Goal: Information Seeking & Learning: Learn about a topic

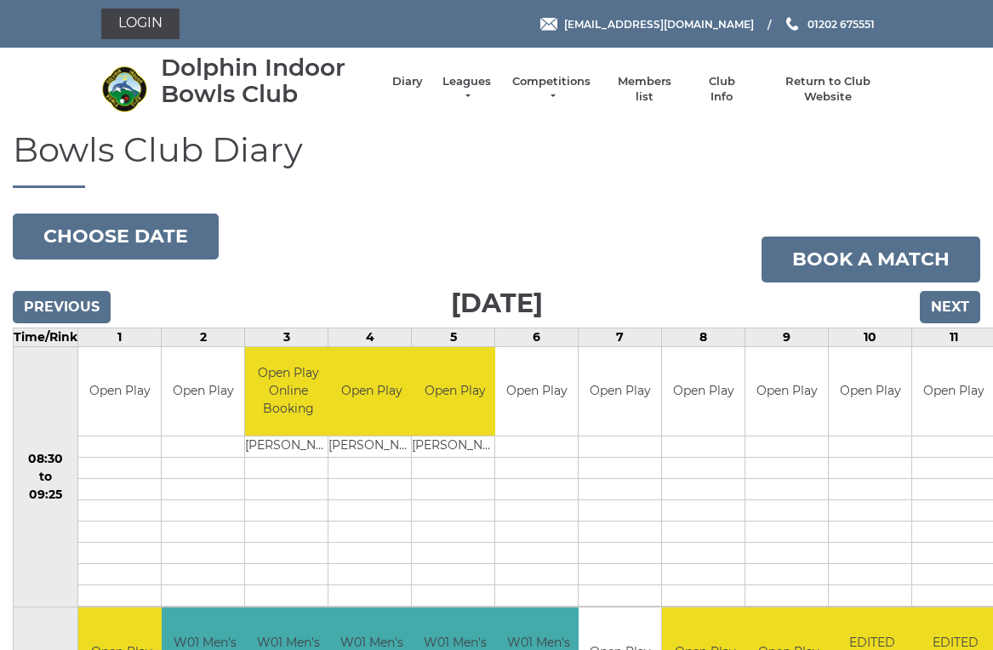
click at [960, 313] on input "Next" at bounding box center [950, 307] width 60 height 32
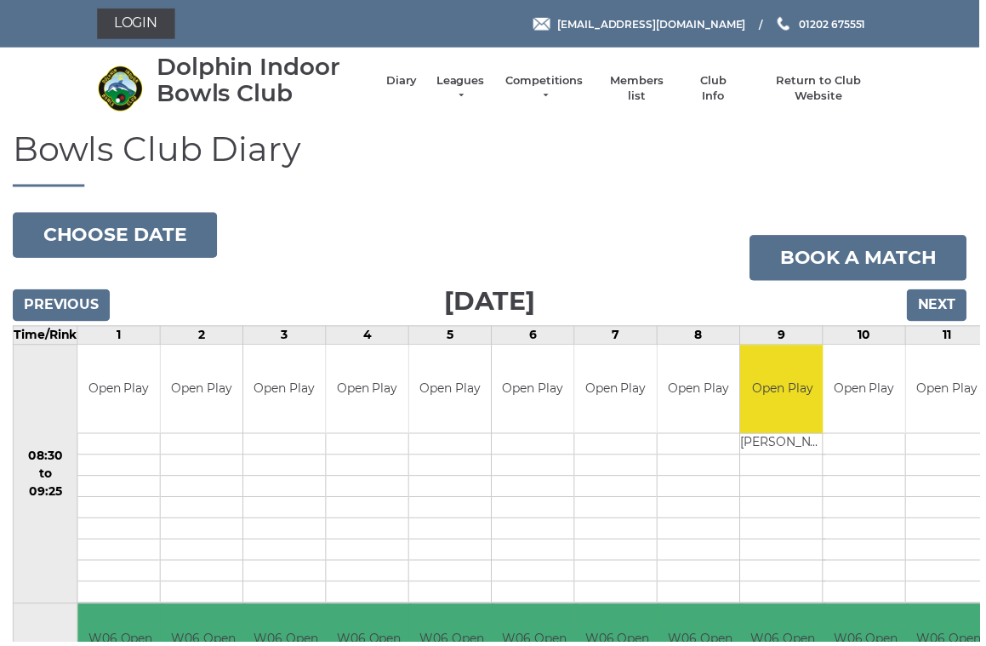
click at [955, 314] on input "Next" at bounding box center [943, 307] width 60 height 32
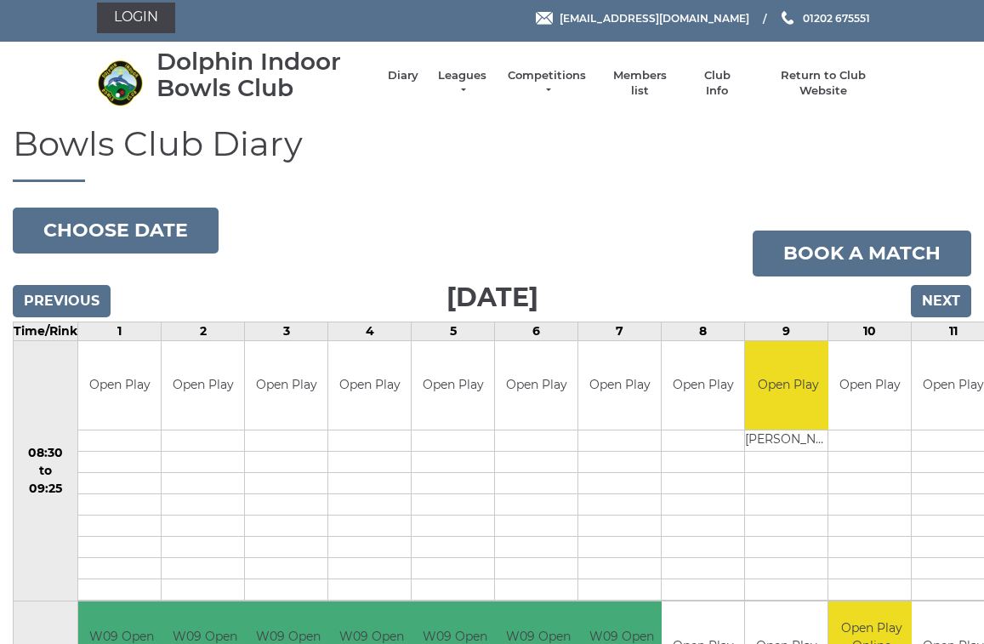
click at [947, 308] on input "Next" at bounding box center [941, 301] width 60 height 32
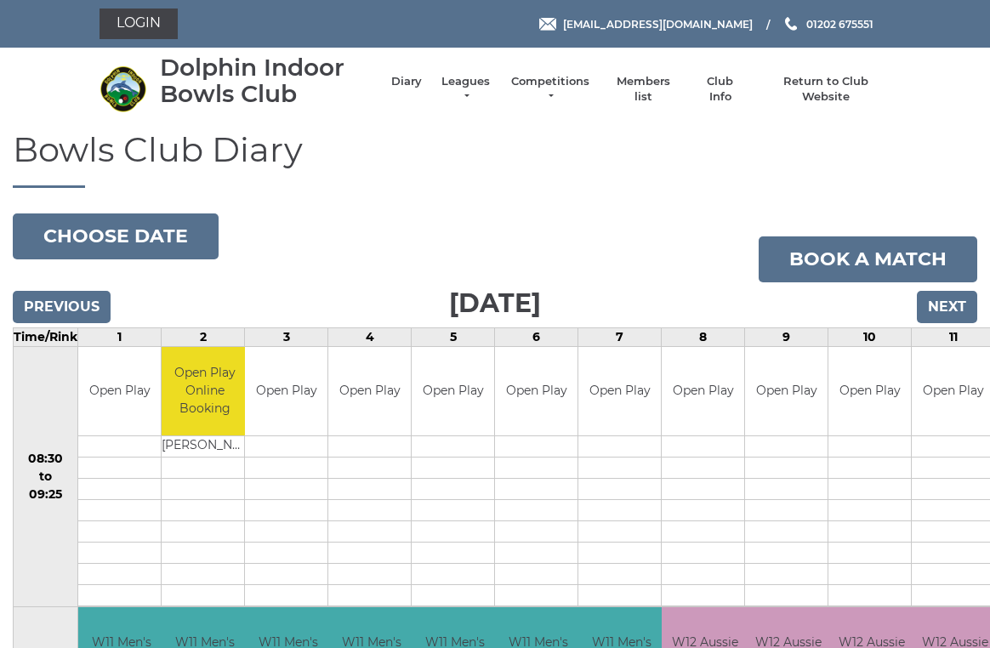
scroll to position [7, 0]
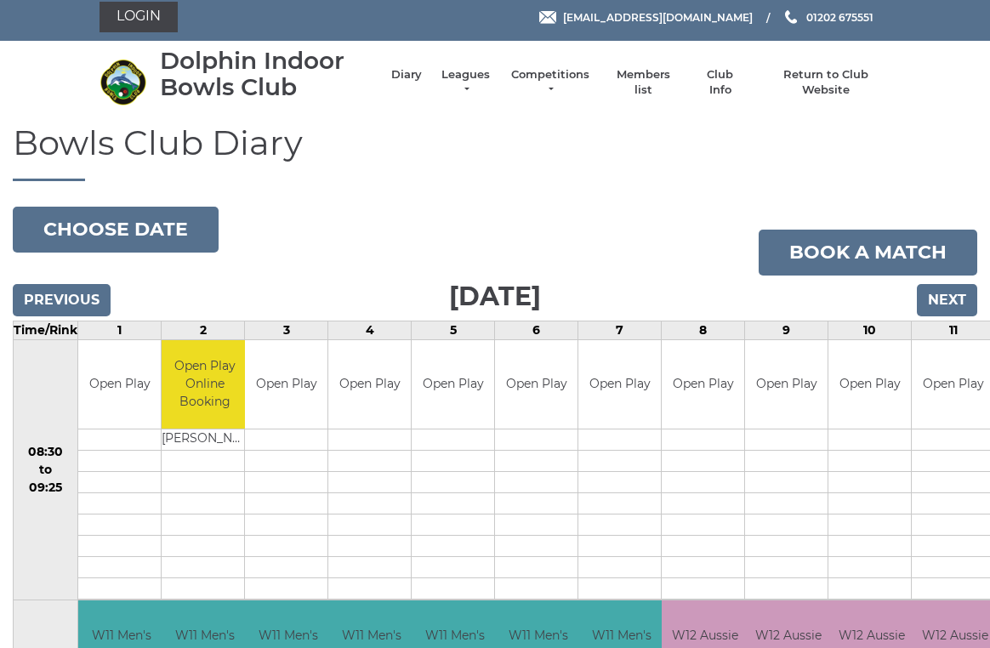
click at [956, 301] on input "Next" at bounding box center [947, 300] width 60 height 32
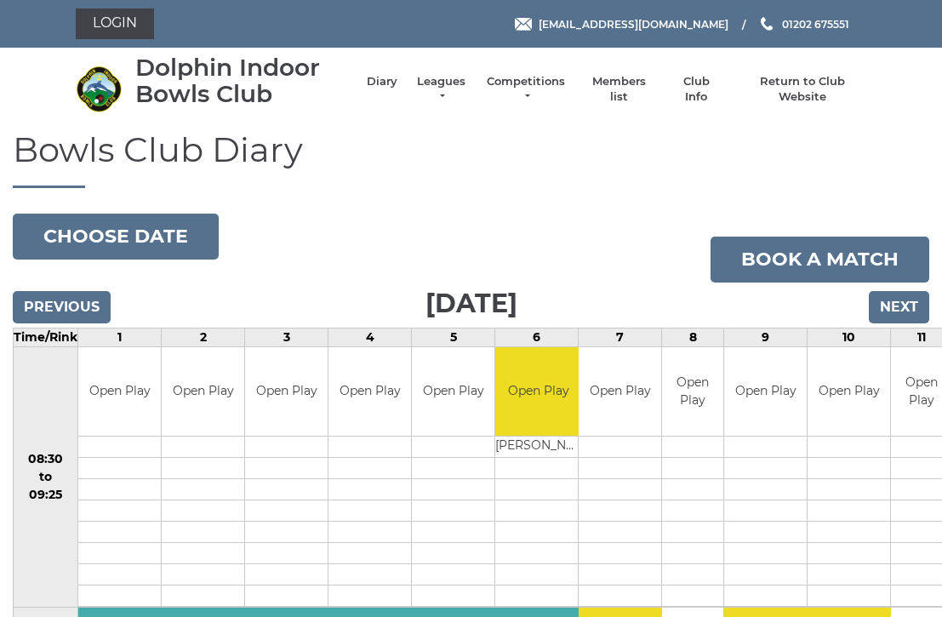
scroll to position [3, 0]
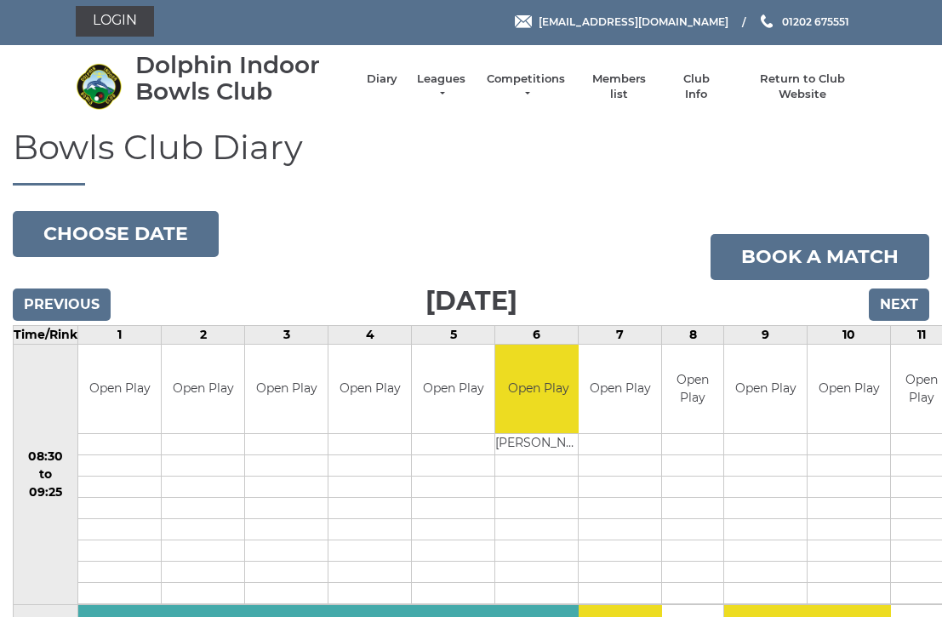
click at [905, 297] on input "Next" at bounding box center [899, 304] width 60 height 32
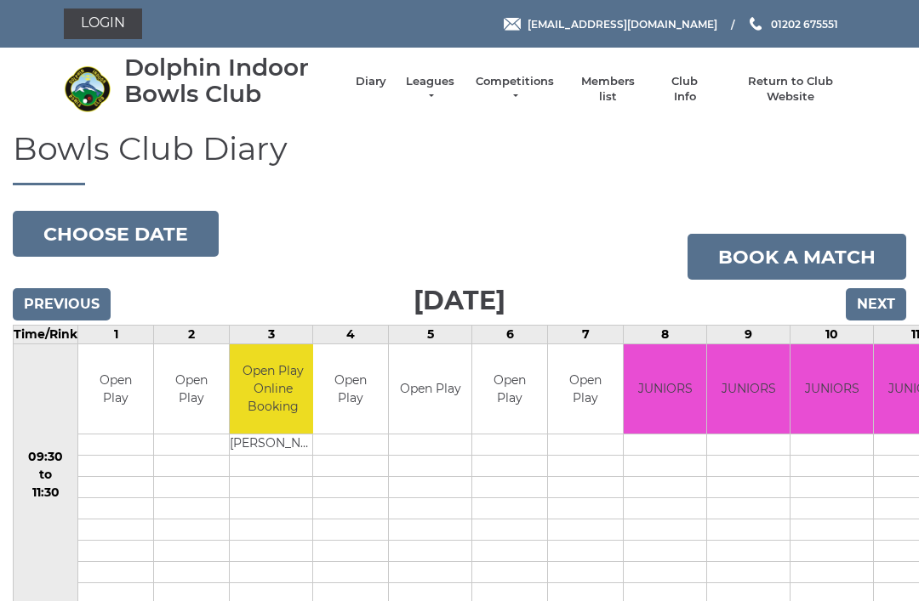
click at [894, 294] on input "Next" at bounding box center [876, 304] width 60 height 32
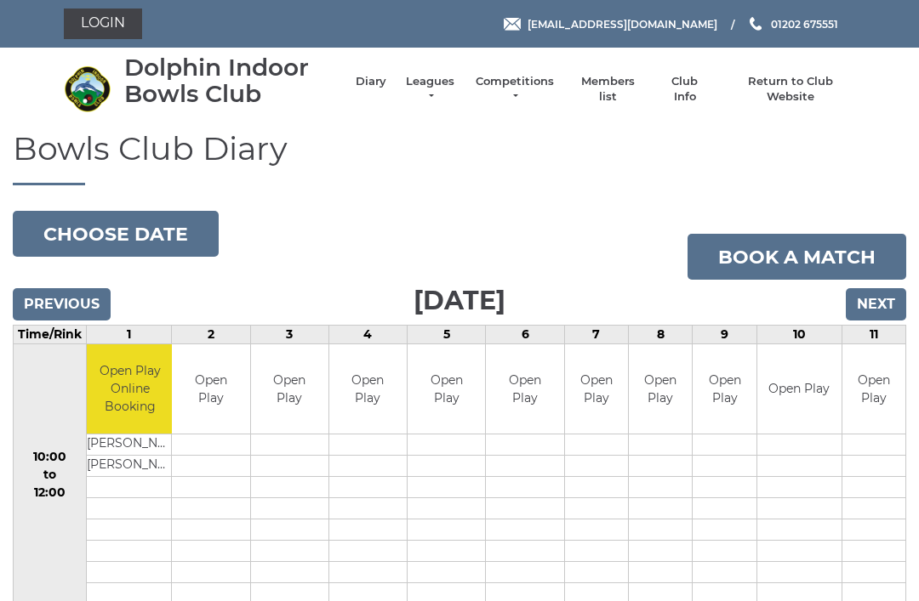
click at [890, 304] on input "Next" at bounding box center [876, 304] width 60 height 32
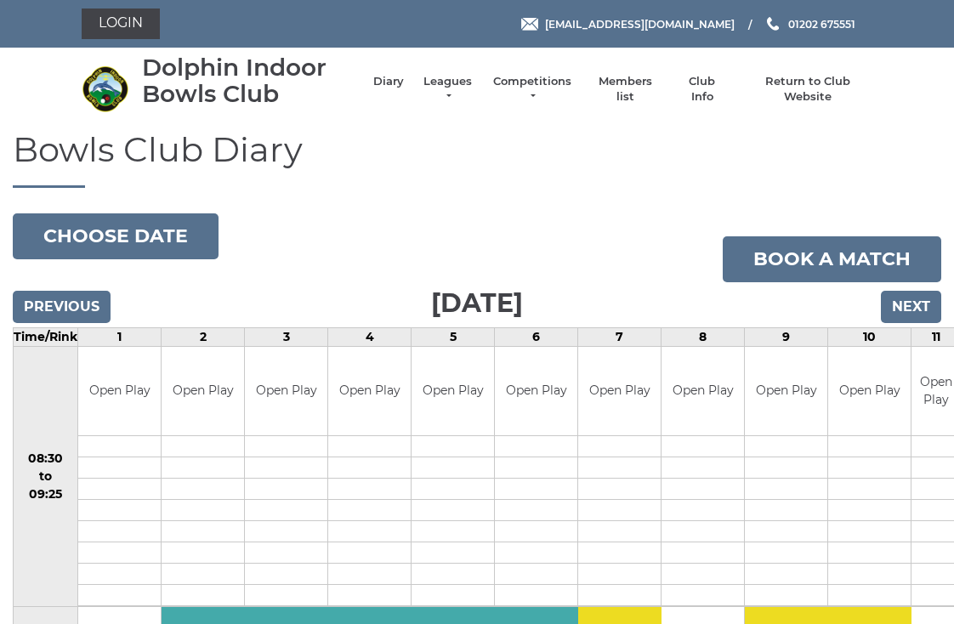
click at [469, 91] on link "Leagues" at bounding box center [448, 89] width 54 height 31
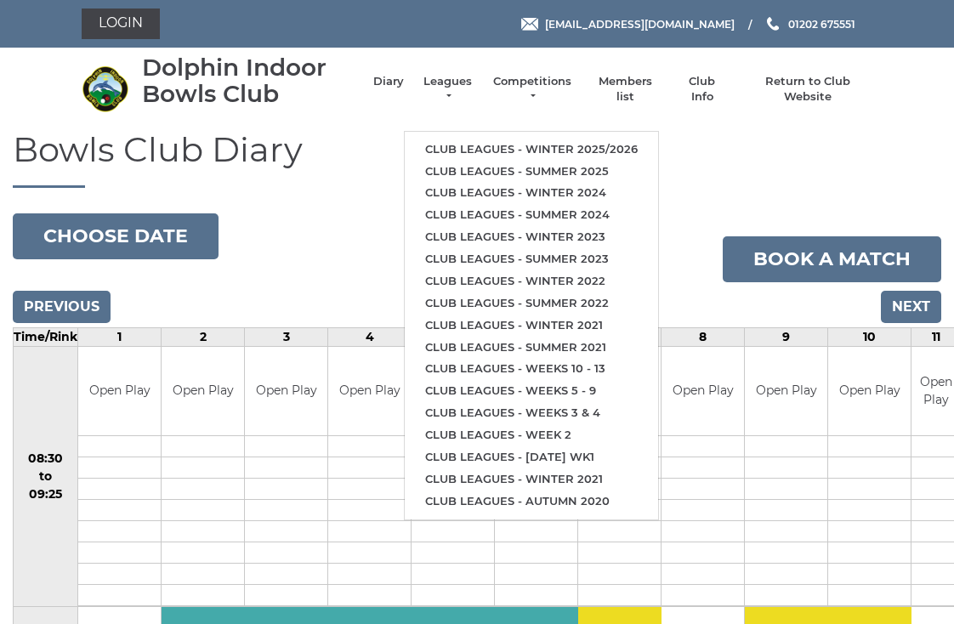
click at [533, 139] on link "Club leagues - Winter 2025/2026" at bounding box center [531, 150] width 253 height 22
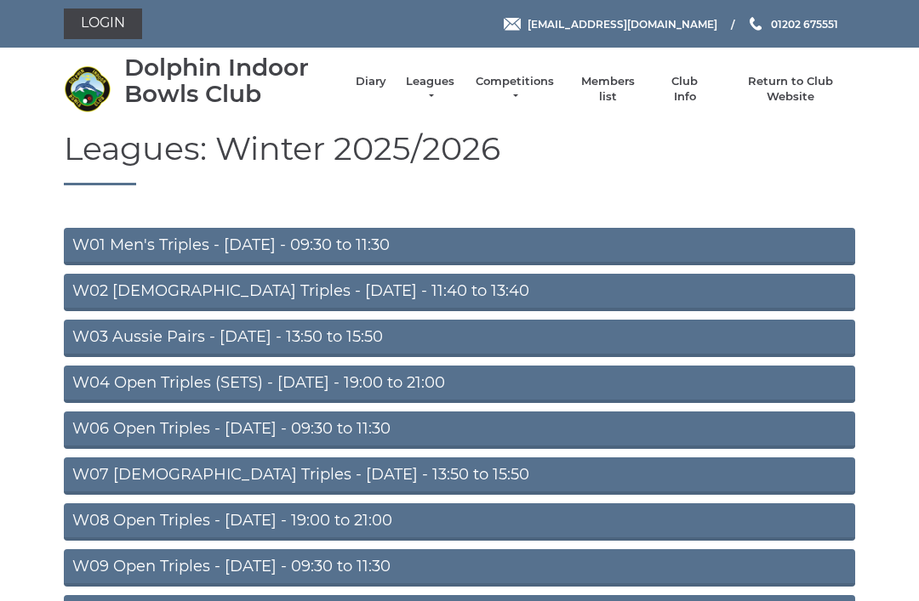
click at [421, 386] on link "W04 Open Triples (SETS) - Monday - 19:00 to 21:00" at bounding box center [459, 384] width 791 height 37
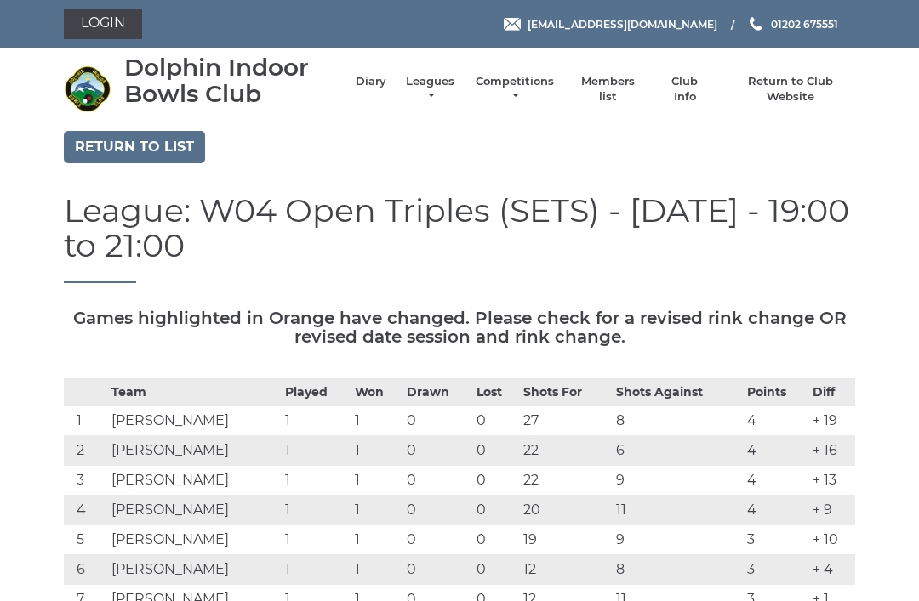
click at [441, 94] on link "Leagues" at bounding box center [430, 89] width 54 height 31
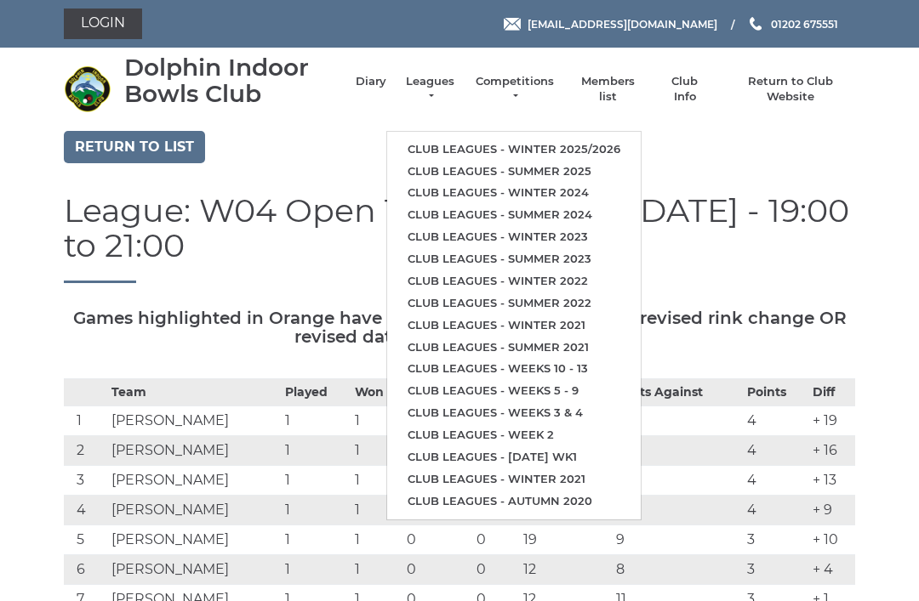
click at [151, 142] on link "Return to list" at bounding box center [134, 147] width 141 height 32
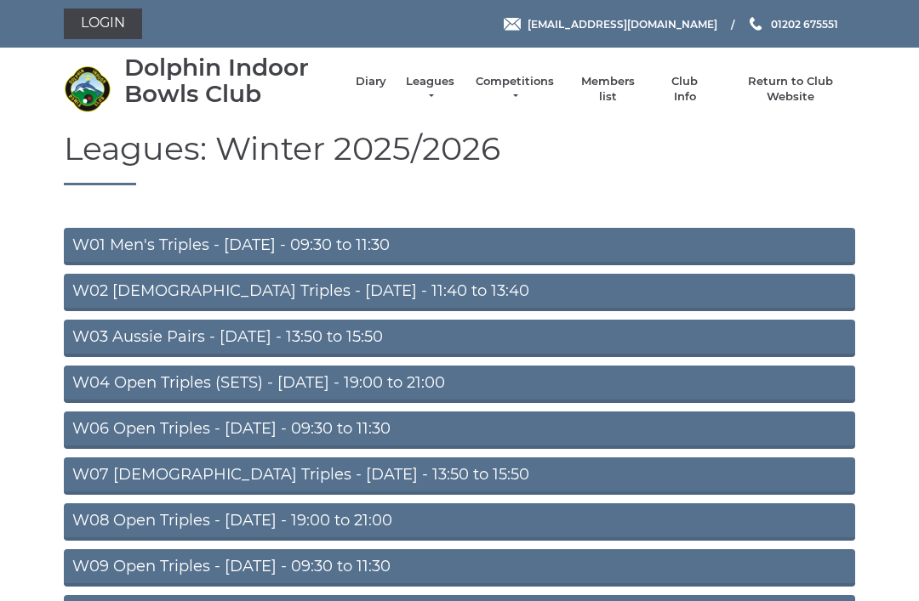
click at [435, 93] on link "Leagues" at bounding box center [430, 89] width 54 height 31
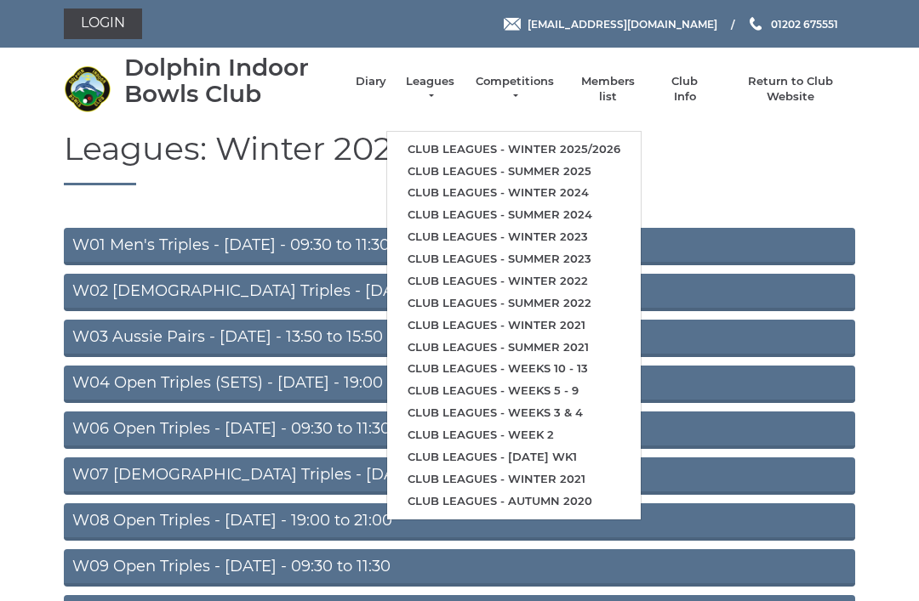
click at [601, 143] on link "Club leagues - Winter 2025/2026" at bounding box center [513, 150] width 253 height 22
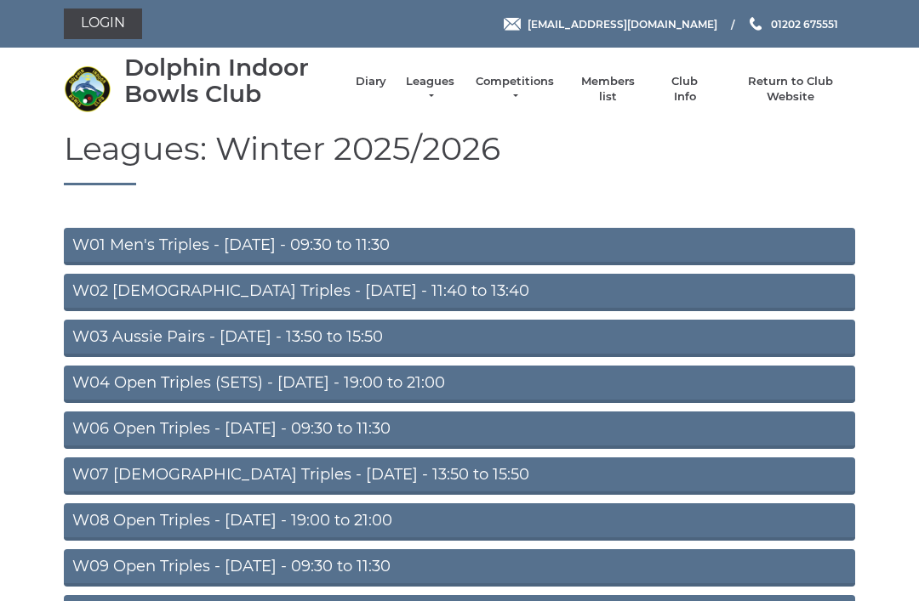
click at [387, 478] on link "W07 Ladies Triples - Tuesday - 13:50 to 15:50" at bounding box center [459, 476] width 791 height 37
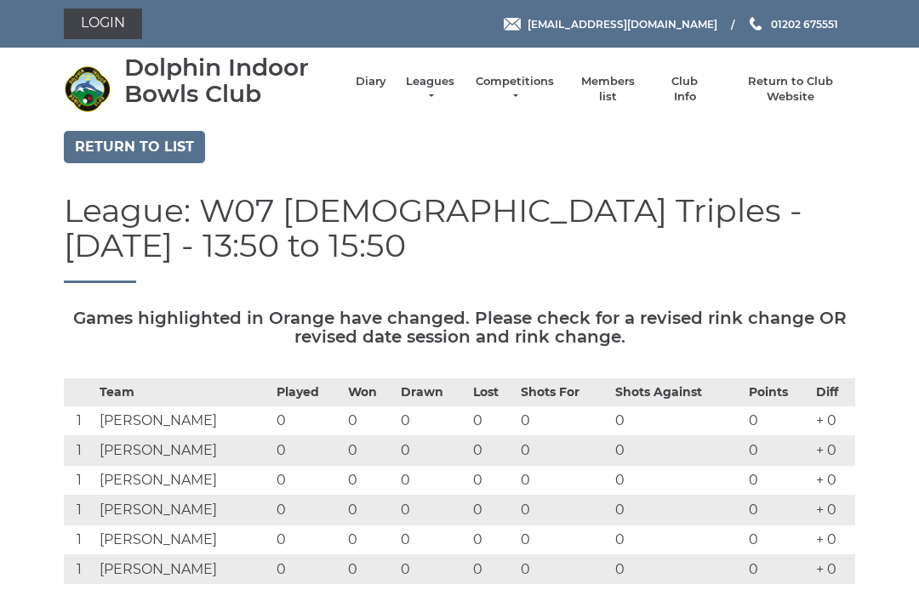
click at [386, 89] on link "Diary" at bounding box center [371, 81] width 31 height 15
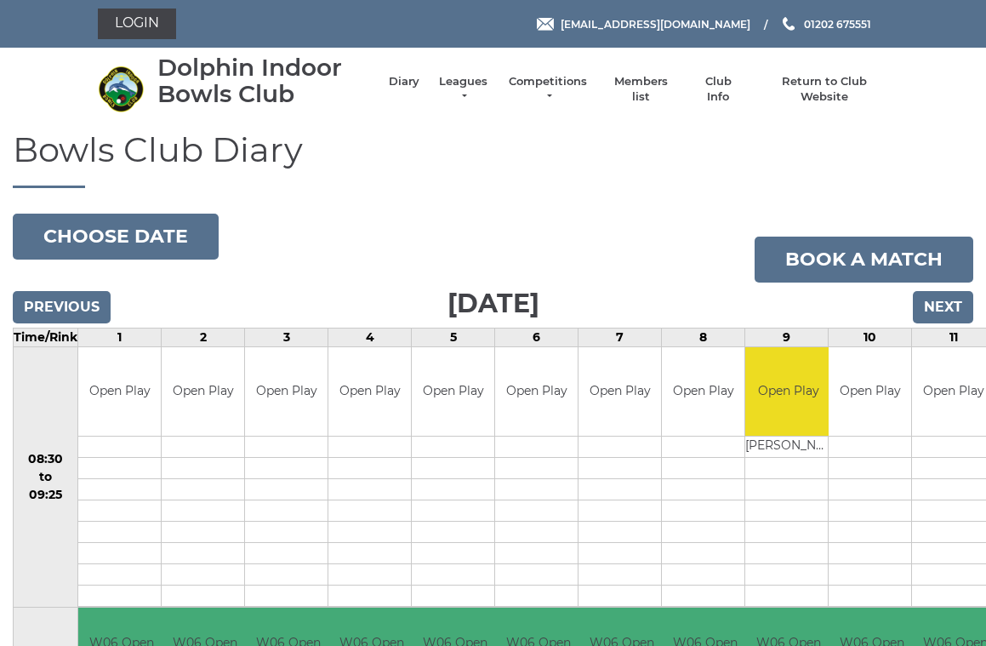
scroll to position [7, 0]
